Goal: Contribute content

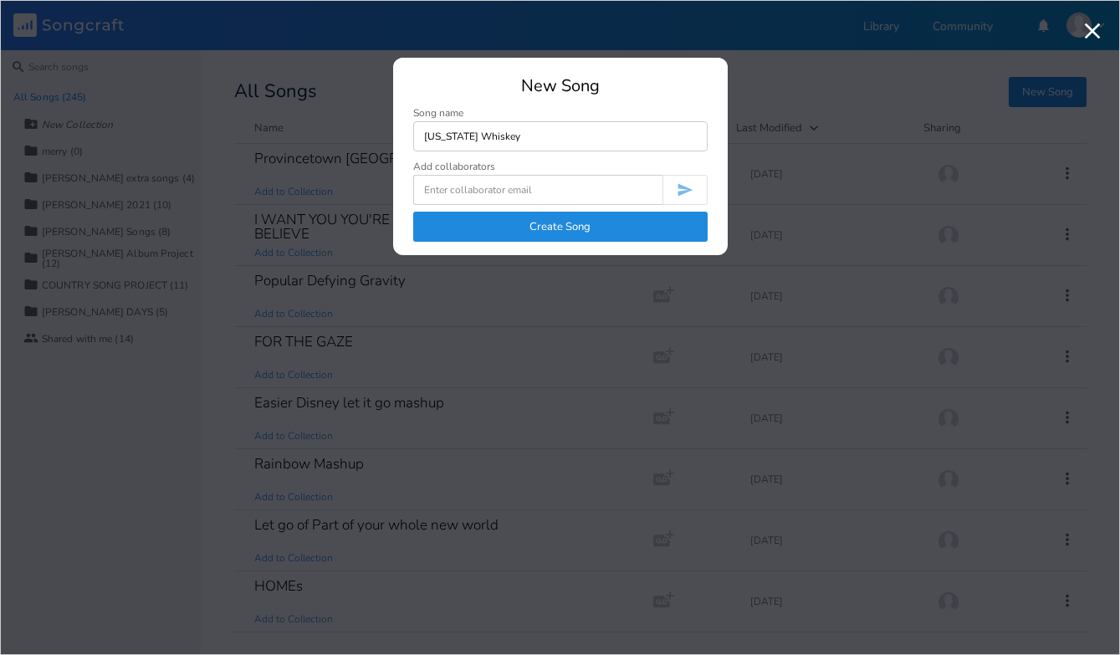
type input "[US_STATE] Whiskey"
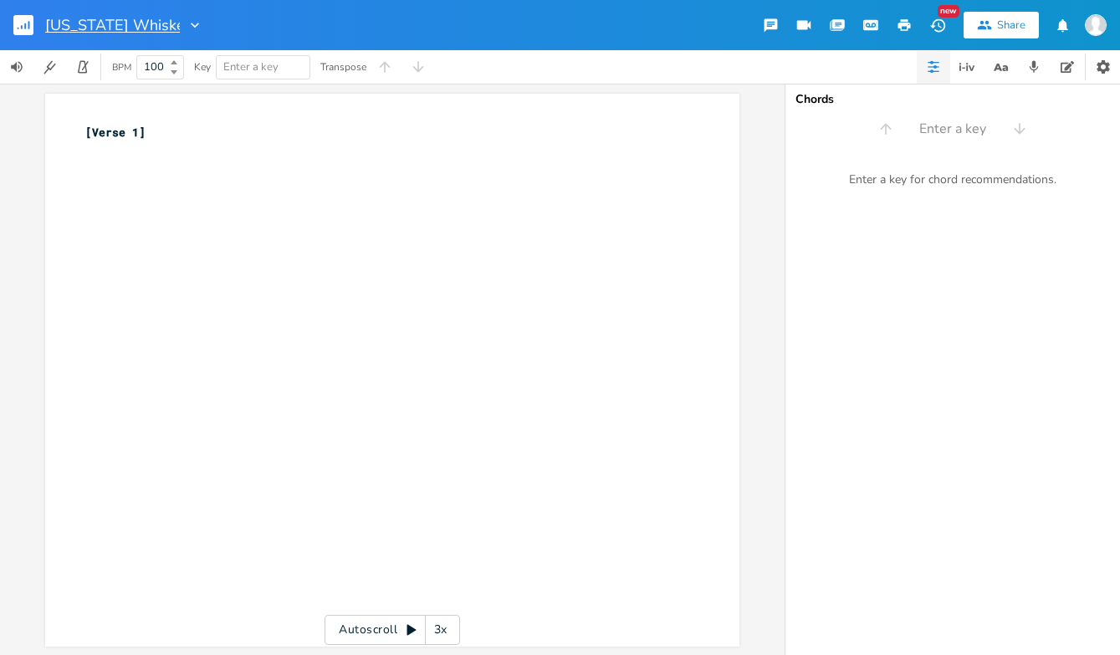
click at [169, 29] on input "[US_STATE] Whiskey" at bounding box center [112, 25] width 135 height 15
click at [174, 26] on input "[US_STATE] Whiskey" at bounding box center [112, 25] width 135 height 15
click at [203, 25] on icon "button" at bounding box center [207, 25] width 8 height 5
click at [192, 23] on div at bounding box center [203, 25] width 23 height 17
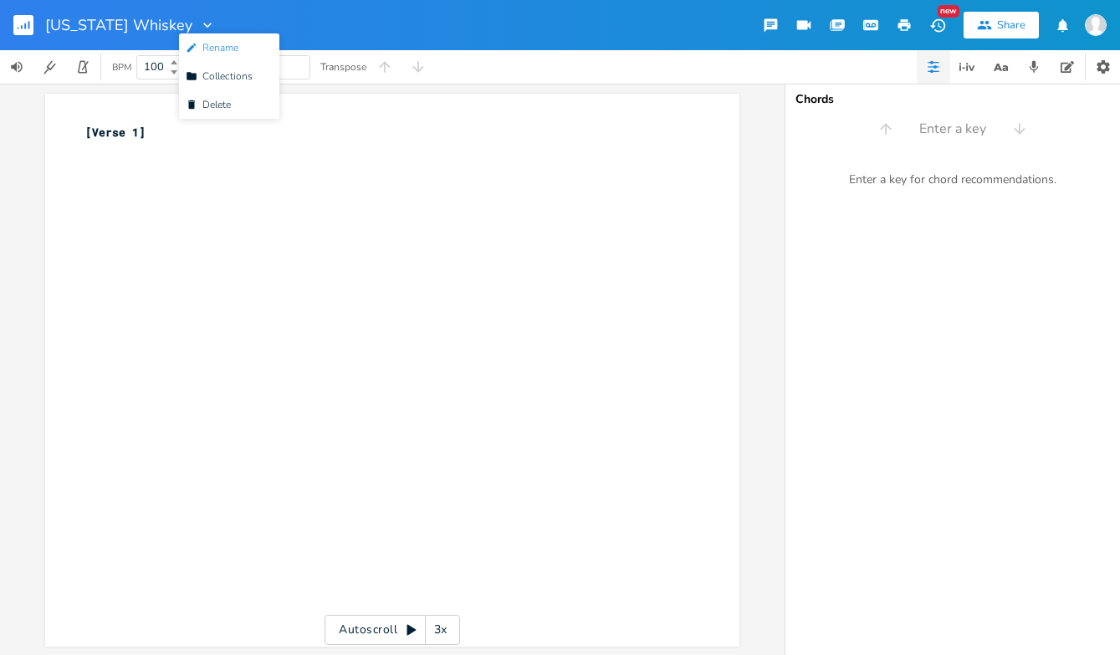
click at [203, 48] on span "Edit Rename" at bounding box center [212, 48] width 53 height 12
type input "I"
type input "Tenn. Whiskey/Rather Go Blind"
click at [210, 116] on div "xxxxxxxxxx [Verse 1] ​" at bounding box center [392, 370] width 694 height 553
click at [253, 190] on div "xxxxxxxxxx [Verse 1] ​" at bounding box center [405, 385] width 646 height 531
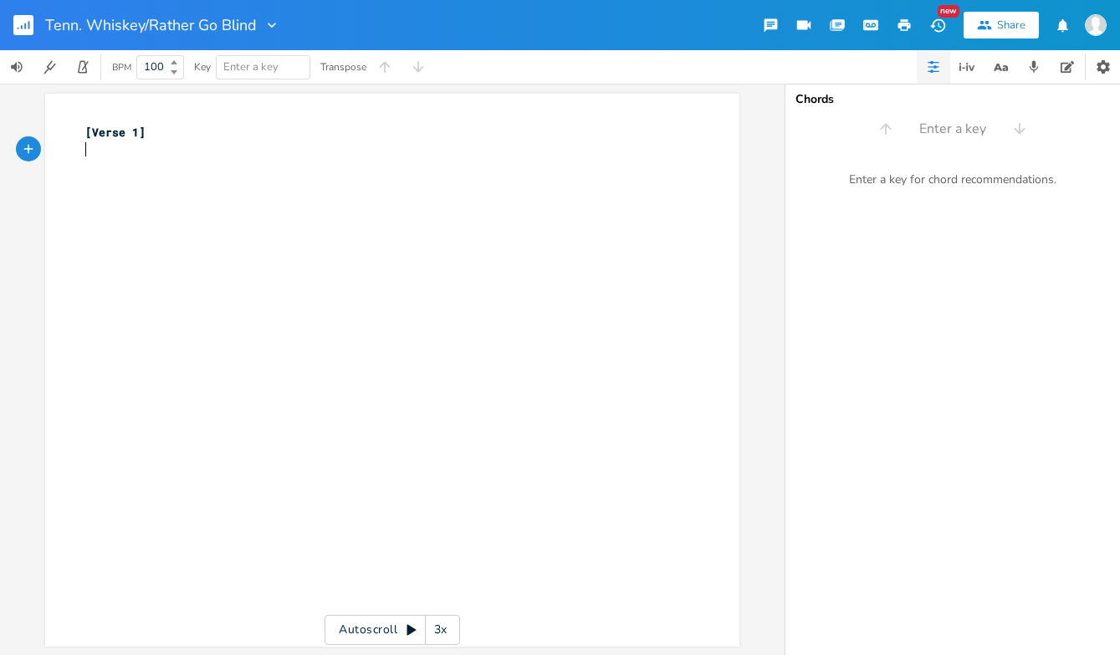
paste textarea "1]"
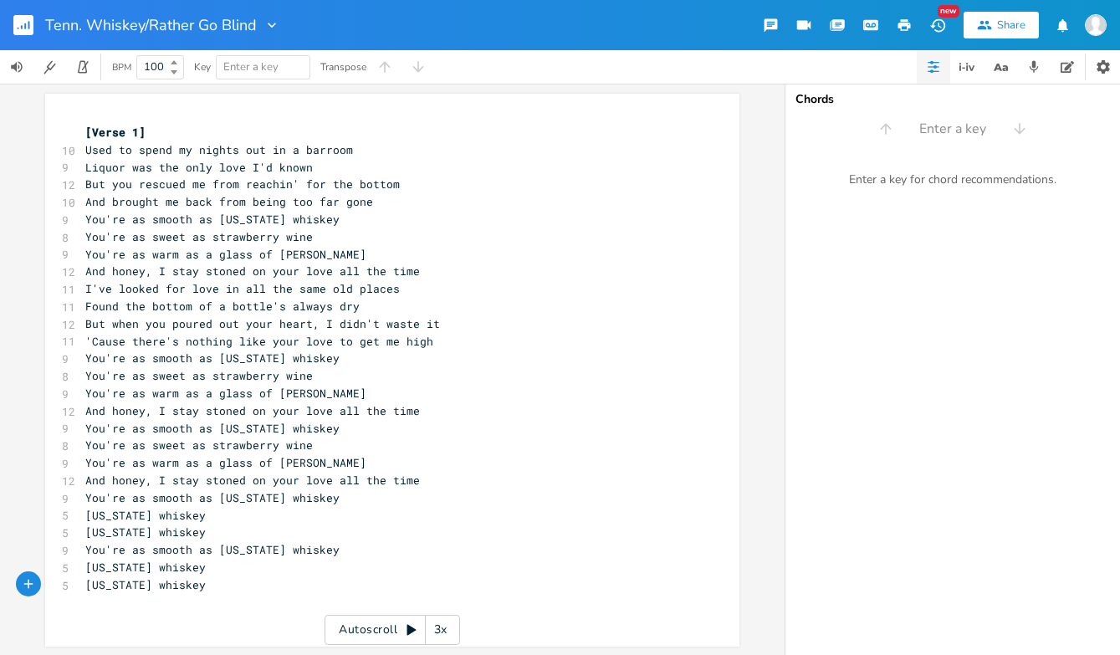
type textarea "[Verse 1]"
drag, startPoint x: 161, startPoint y: 133, endPoint x: 53, endPoint y: 136, distance: 107.9
click at [52, 138] on div "[Verse 1] x [Verse 1] 10 Used to spend my nights out in a barroom 9 Liquor was …" at bounding box center [392, 370] width 694 height 553
click at [271, 581] on pre "[US_STATE] whiskey" at bounding box center [384, 584] width 604 height 18
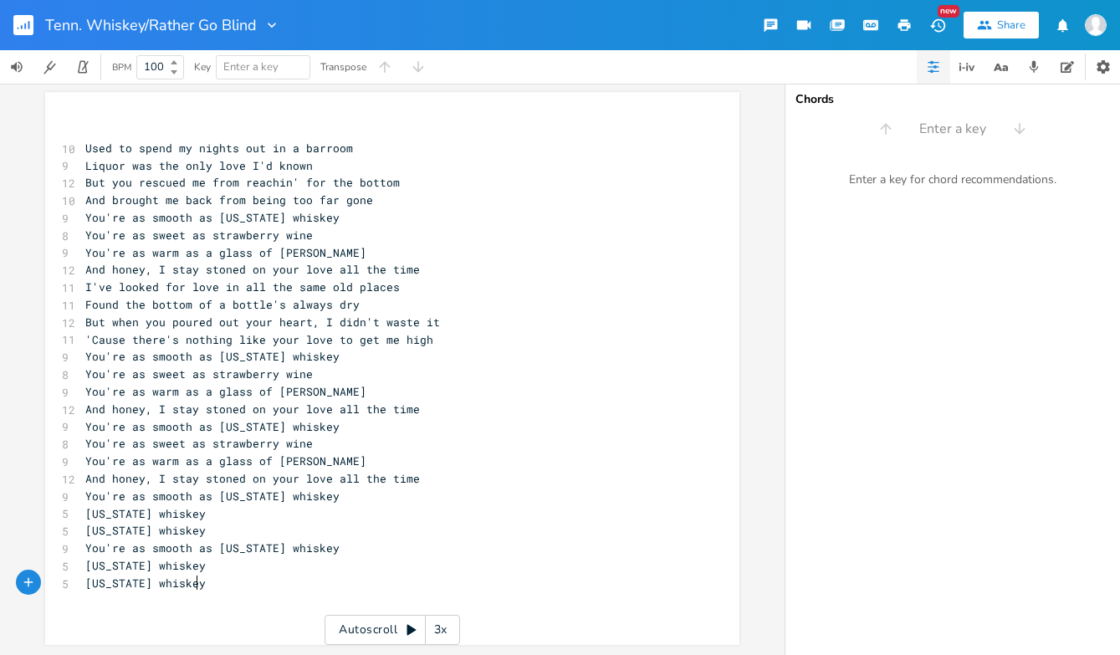
click at [410, 267] on pre "And honey, I stay stoned on your love all the time" at bounding box center [384, 270] width 604 height 18
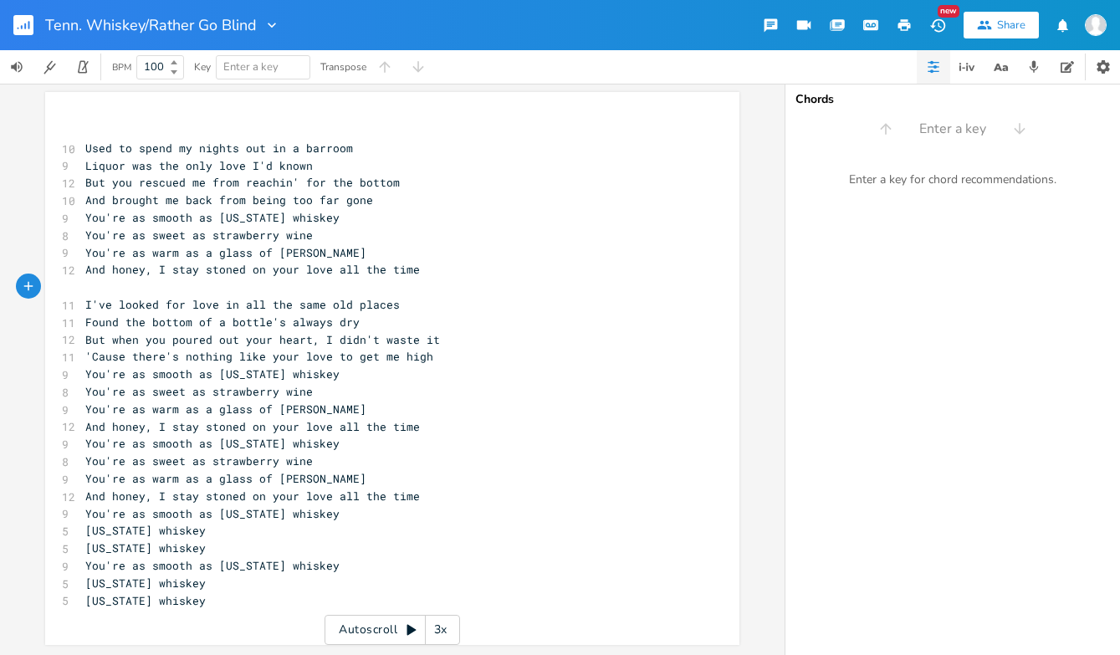
click at [385, 390] on pre "You're as sweet as strawberry wine" at bounding box center [384, 392] width 604 height 18
click at [412, 422] on pre "And honey, I stay stoned on your love all the time" at bounding box center [384, 427] width 604 height 18
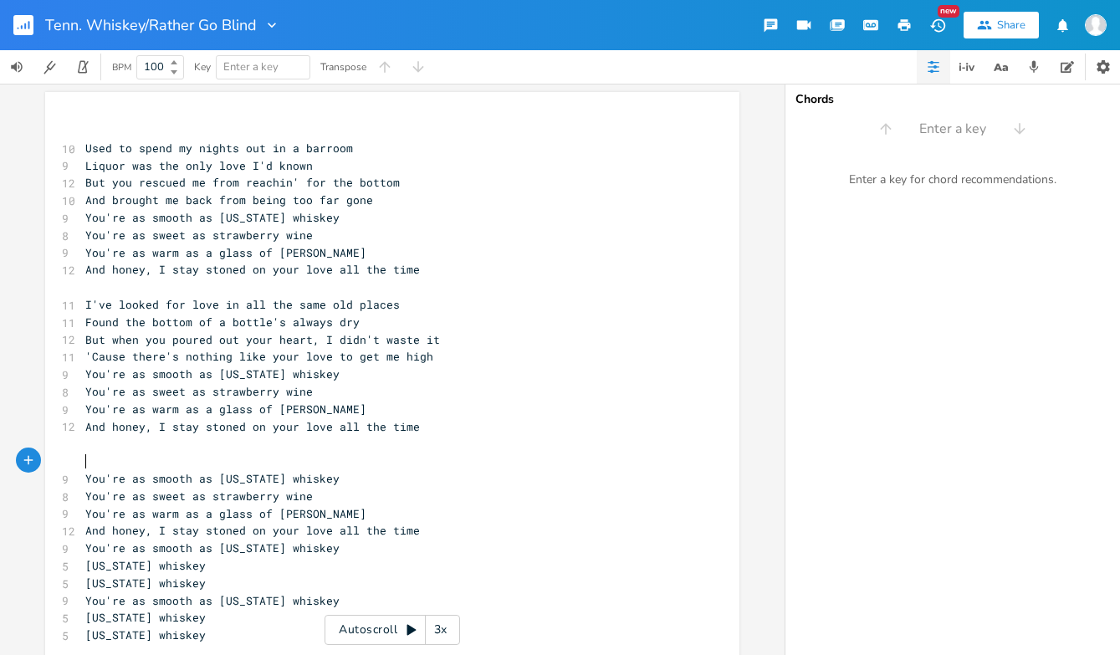
scroll to position [120, 0]
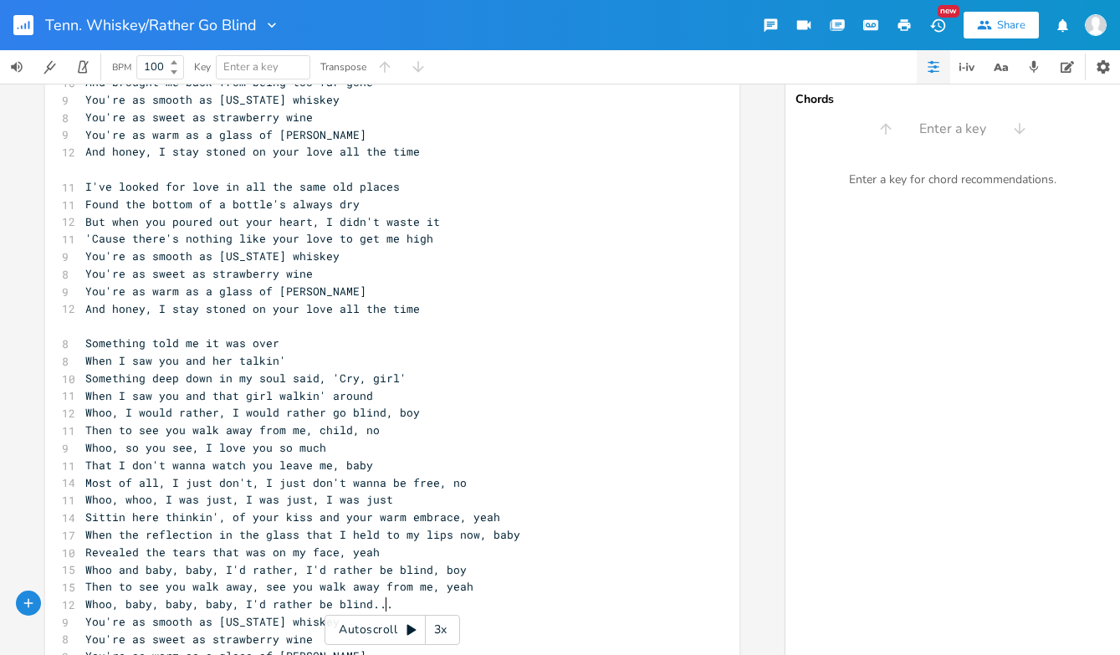
click at [430, 431] on pre "Then to see you walk away from me, child, no" at bounding box center [384, 431] width 604 height 18
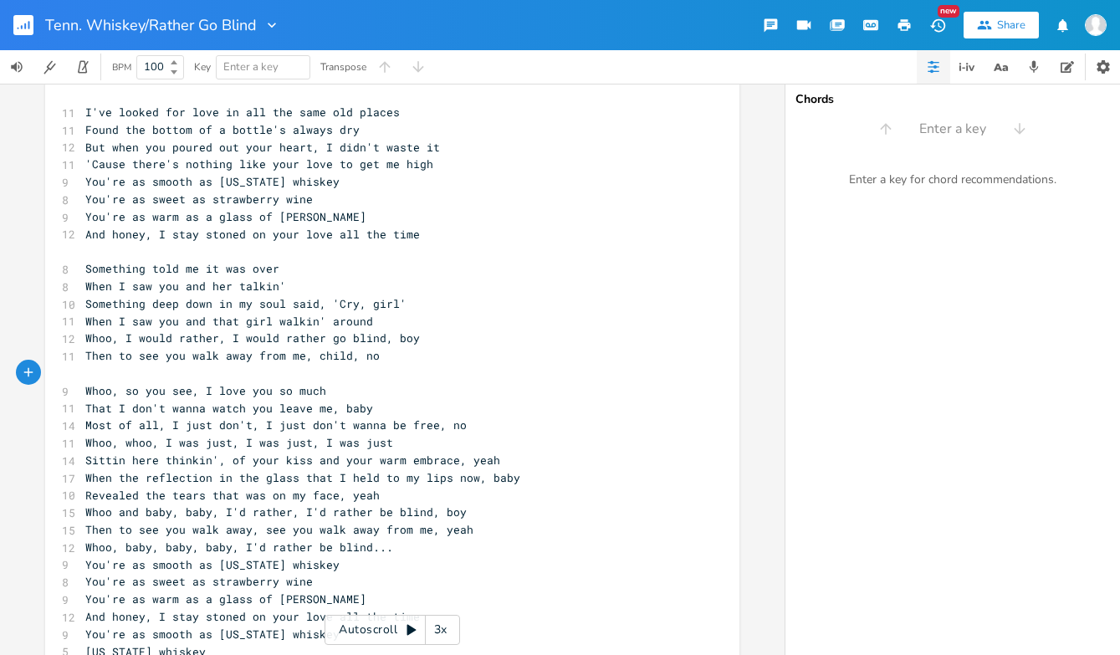
scroll to position [195, 0]
click at [495, 526] on pre "Then to see you walk away, see you walk away from me, yeah" at bounding box center [384, 529] width 604 height 18
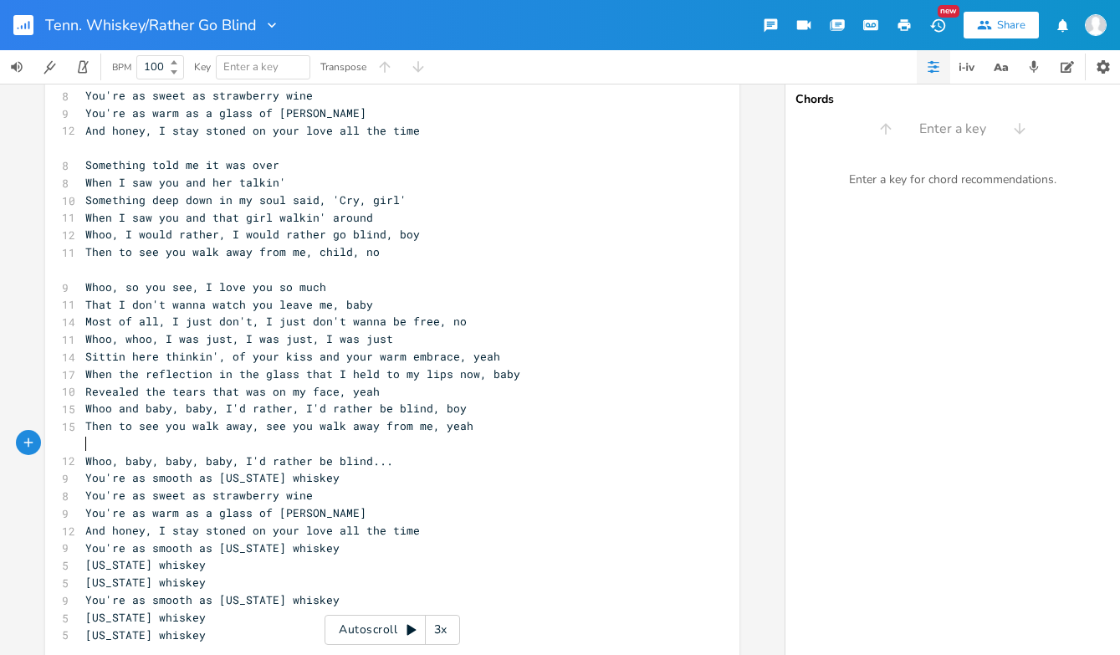
scroll to position [309, 0]
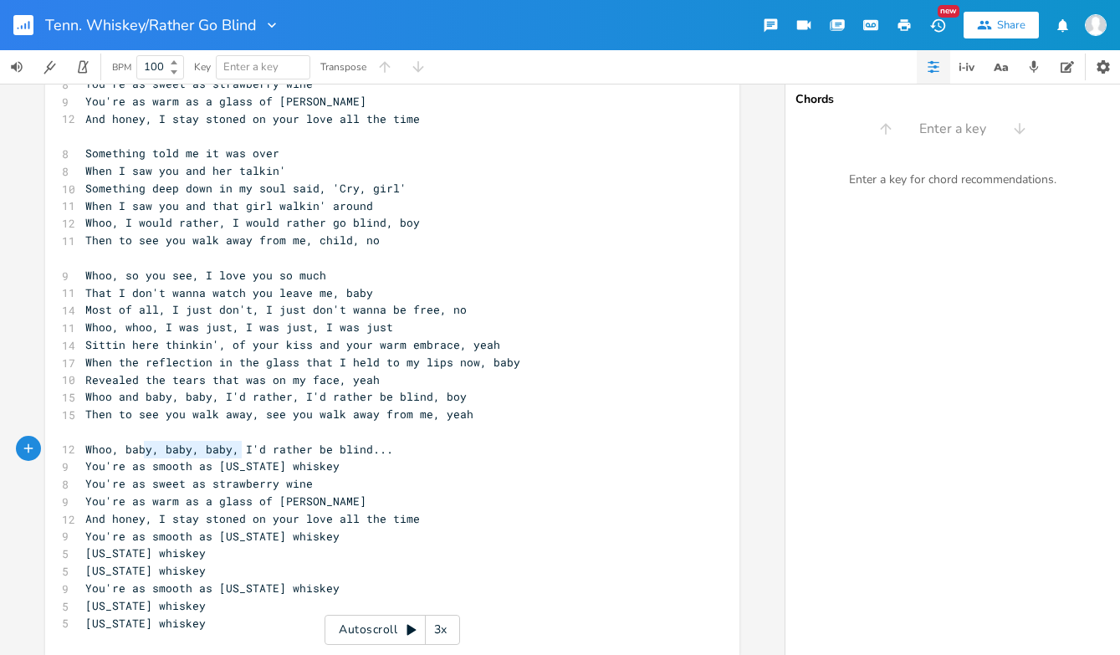
type textarea "Whoo, baby, baby, baby,"
drag, startPoint x: 235, startPoint y: 447, endPoint x: 75, endPoint y: 452, distance: 159.8
click at [75, 452] on div "Whoo, baby, baby, baby, x ​ 10 Used to spend my nights out in a barroom 9 Liquo…" at bounding box center [392, 220] width 694 height 872
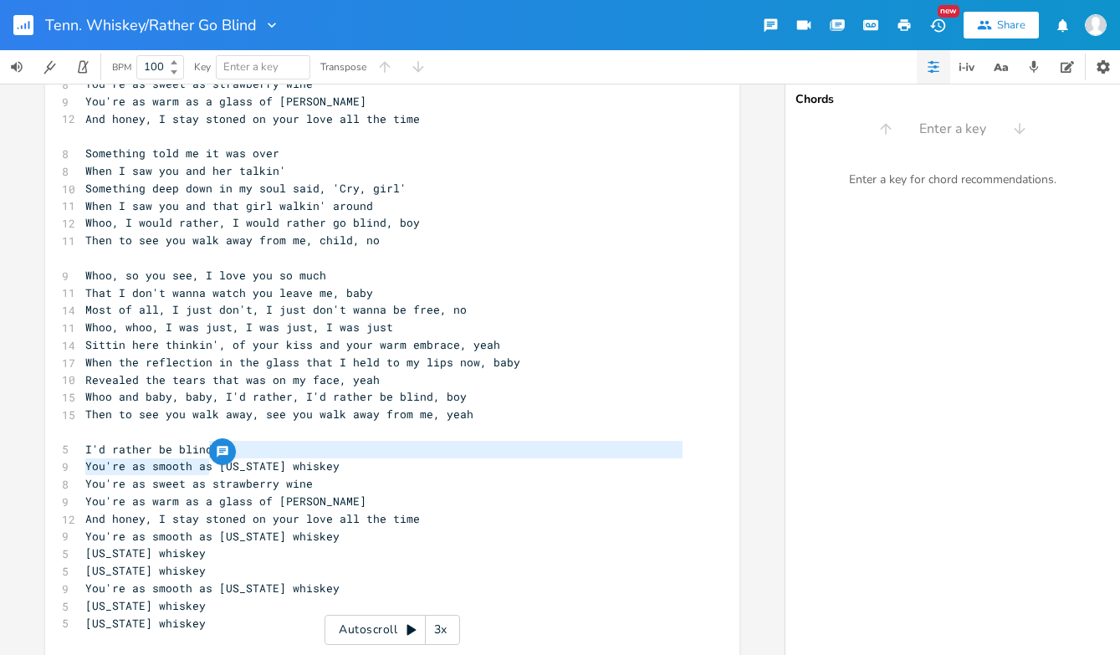
drag, startPoint x: 217, startPoint y: 458, endPoint x: 205, endPoint y: 452, distance: 14.2
click at [205, 452] on div "... You're as smooth as x ​ 10 Used to spend my nights out in a barroom 9 Liquo…" at bounding box center [392, 220] width 694 height 872
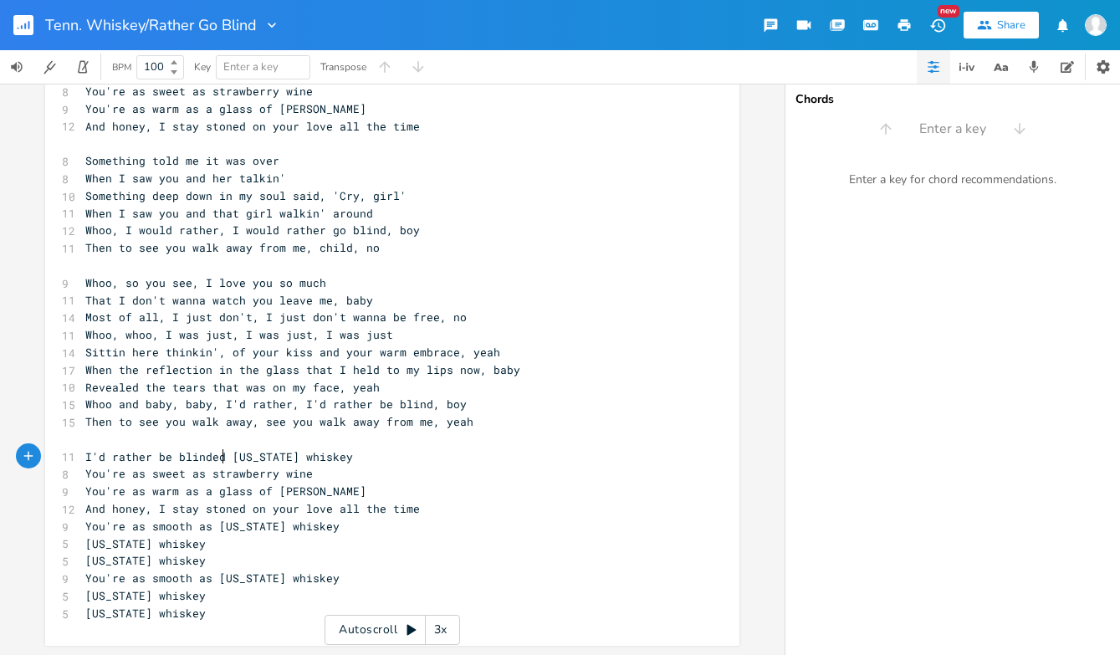
type textarea "ed by"
drag, startPoint x: 197, startPoint y: 471, endPoint x: 65, endPoint y: 474, distance: 131.4
click at [65, 474] on div "You're as sweet as x ​ 10 Used to spend my nights out in a barroom 9 Liquor was…" at bounding box center [392, 219] width 694 height 854
type textarea "I'd rather"
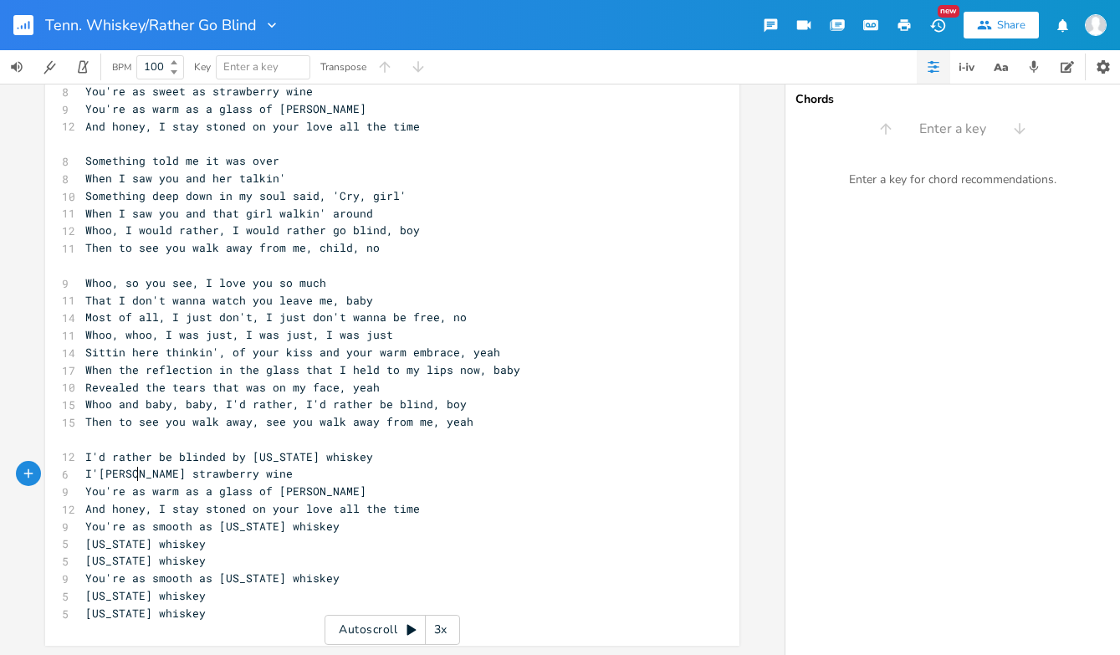
scroll to position [0, 43]
type textarea "never walk w"
type textarea "away from"
drag, startPoint x: 197, startPoint y: 490, endPoint x: 74, endPoint y: 494, distance: 123.9
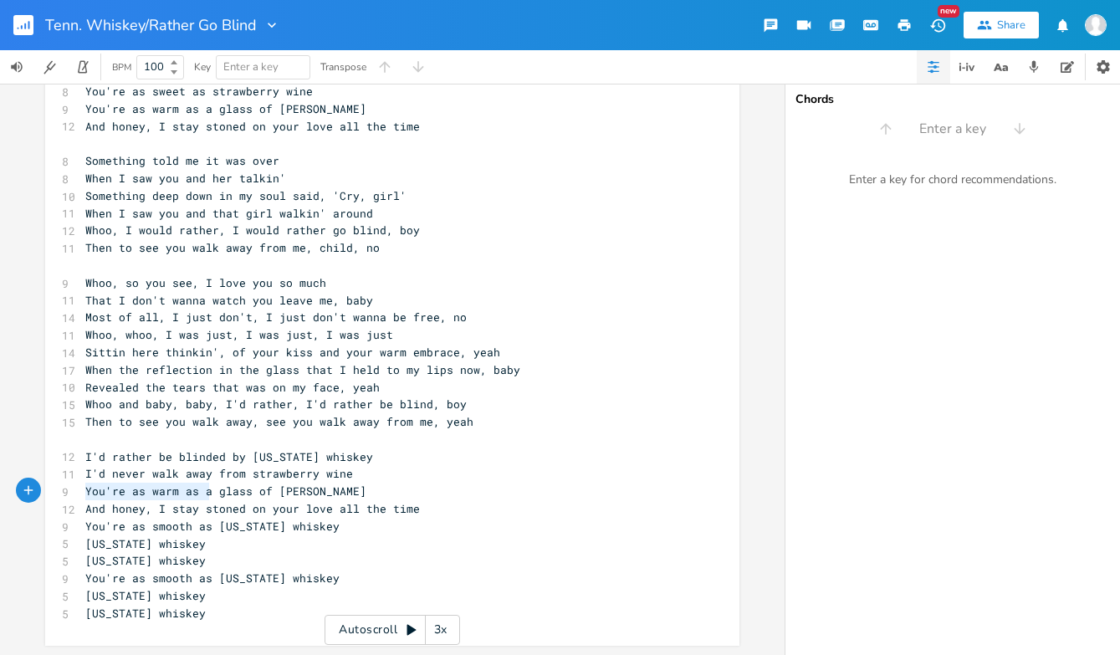
click at [74, 493] on div "You're as warm as a x ​ 10 Used to spend my nights out in a barroom 9 Liquor wa…" at bounding box center [392, 219] width 694 height 854
type textarea "Id'"
type textarea "d"
type textarea "'d rather be drinking a big"
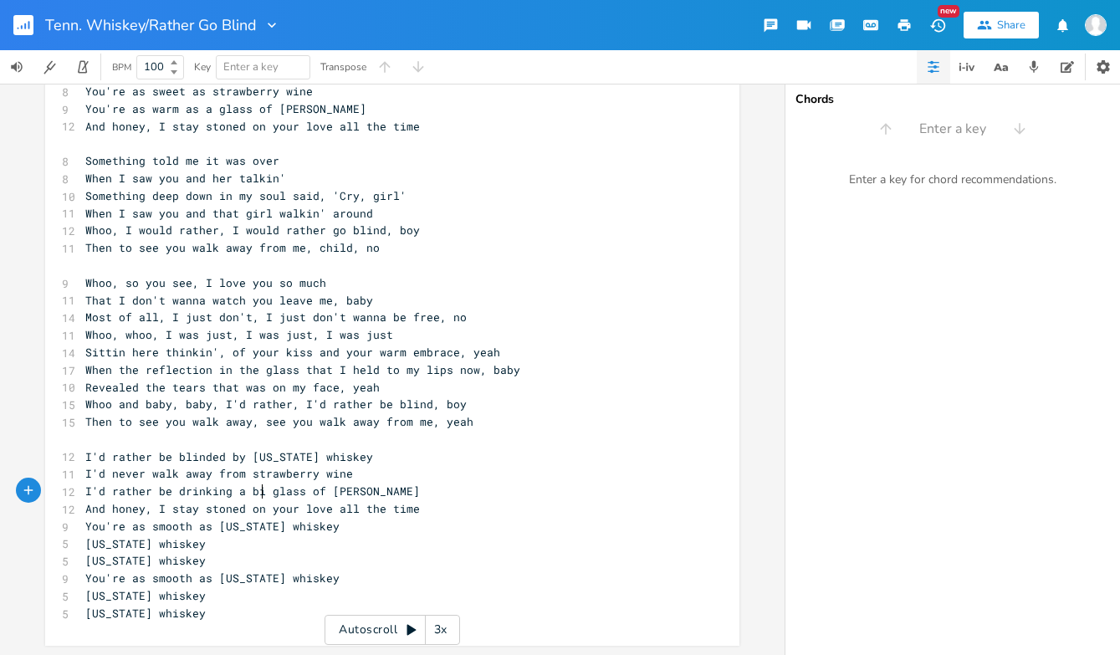
scroll to position [0, 126]
drag, startPoint x: 153, startPoint y: 507, endPoint x: 64, endPoint y: 509, distance: 89.5
click at [82, 508] on div "12 And honey, I stay stoned on your love all the time" at bounding box center [384, 509] width 604 height 18
click at [157, 504] on div at bounding box center [170, 493] width 27 height 27
type textarea "And baby baby baby"
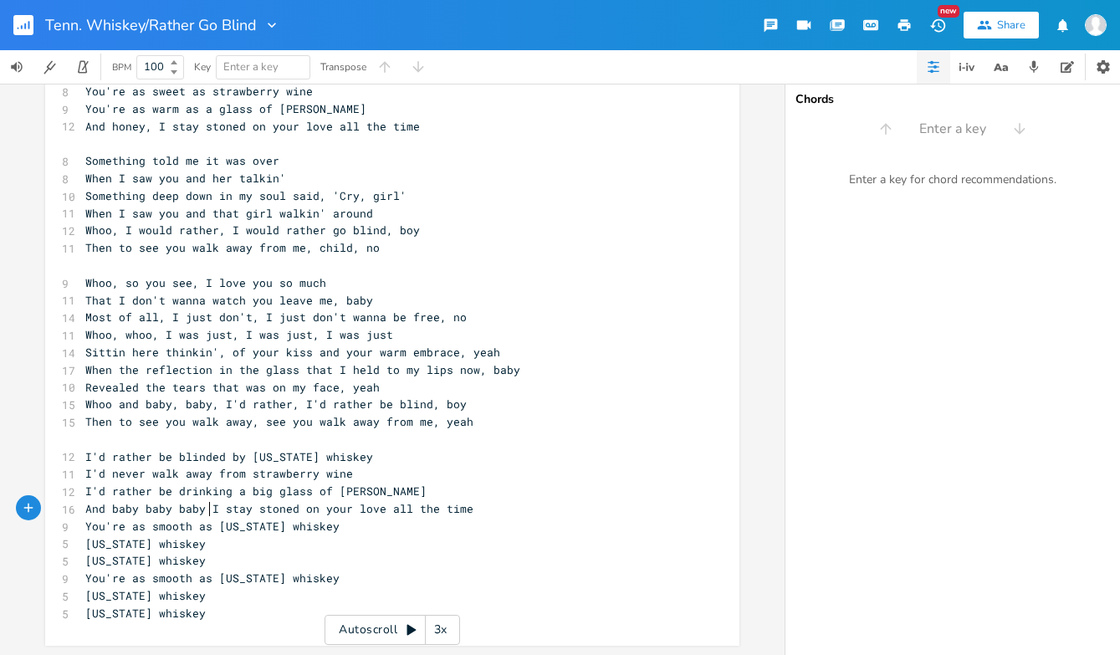
scroll to position [0, 105]
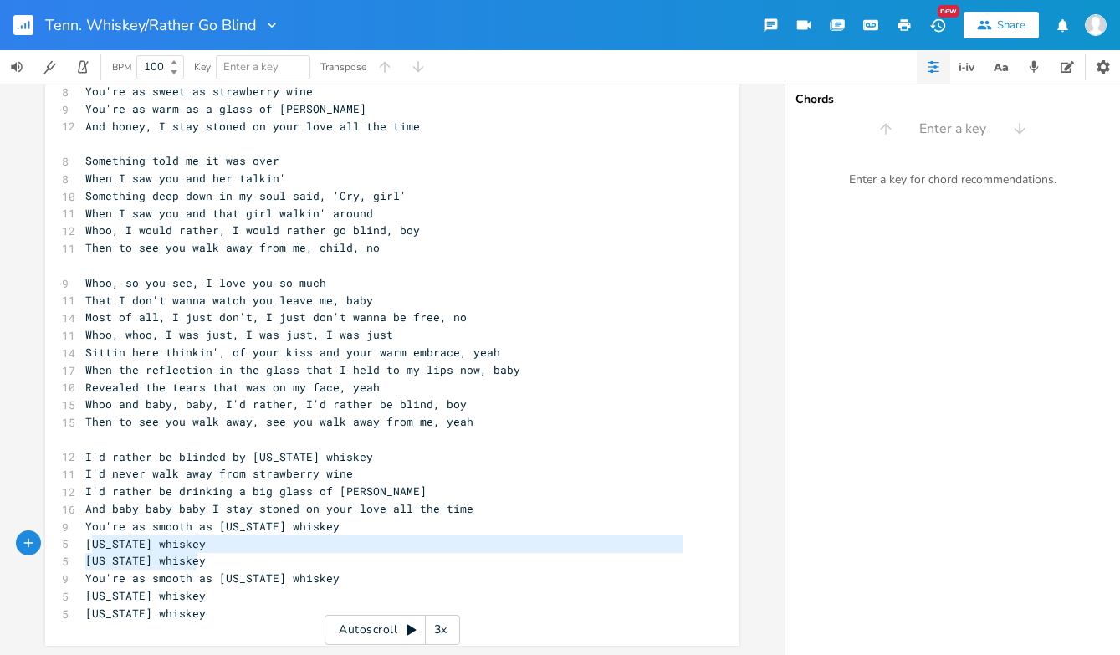
type textarea "[US_STATE] whiskey [US_STATE] whiskey"
drag, startPoint x: 200, startPoint y: 560, endPoint x: 75, endPoint y: 548, distance: 125.2
click at [74, 549] on div "[US_STATE] whiskey [US_STATE] whiskey x ​ 10 Used to spend my nights out in a b…" at bounding box center [392, 219] width 694 height 854
click at [244, 598] on pre "[US_STATE] whiskey" at bounding box center [384, 596] width 604 height 18
